Goal: Task Accomplishment & Management: Manage account settings

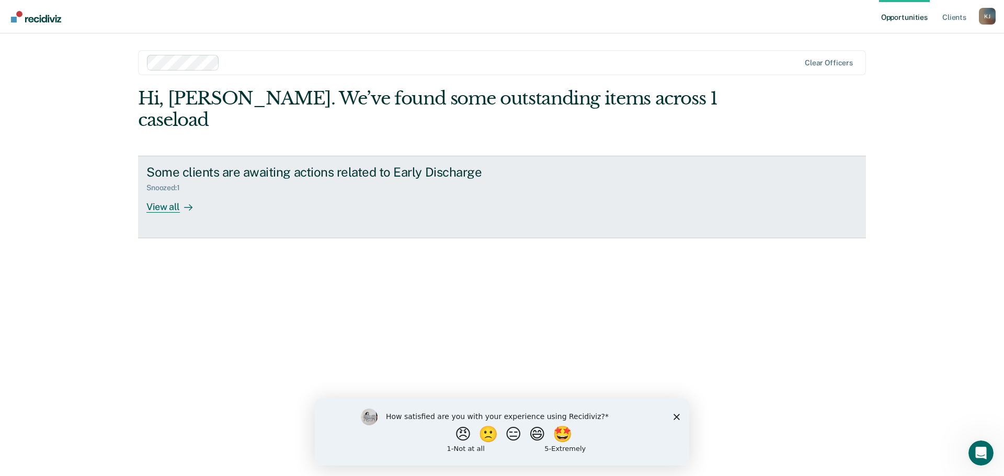
click at [175, 192] on div "View all" at bounding box center [175, 202] width 59 height 20
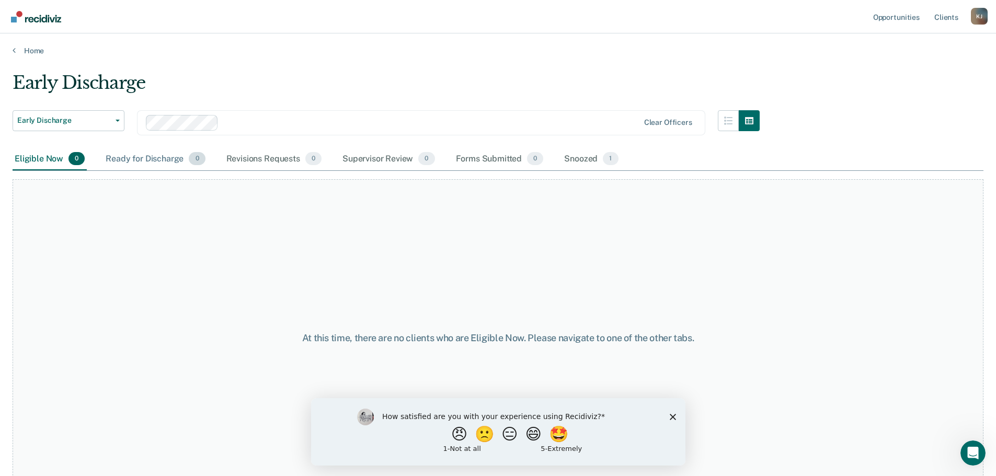
click at [138, 161] on div "Ready for Discharge 0" at bounding box center [156, 159] width 104 height 23
click at [577, 160] on div "Snoozed 1" at bounding box center [591, 159] width 58 height 23
